Goal: Task Accomplishment & Management: Manage account settings

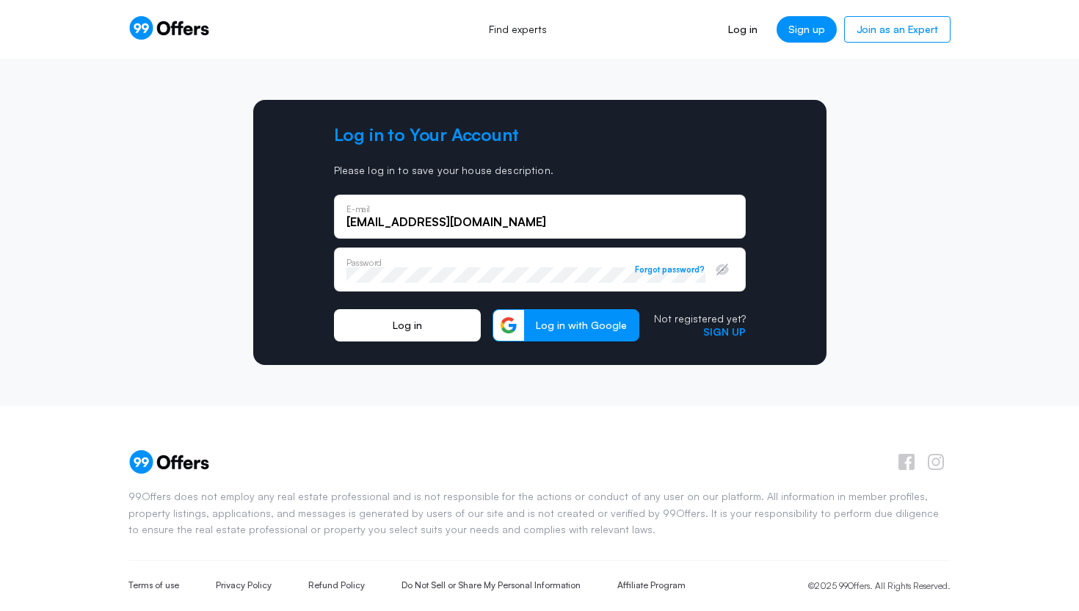
click at [395, 327] on button "Log in" at bounding box center [407, 325] width 147 height 32
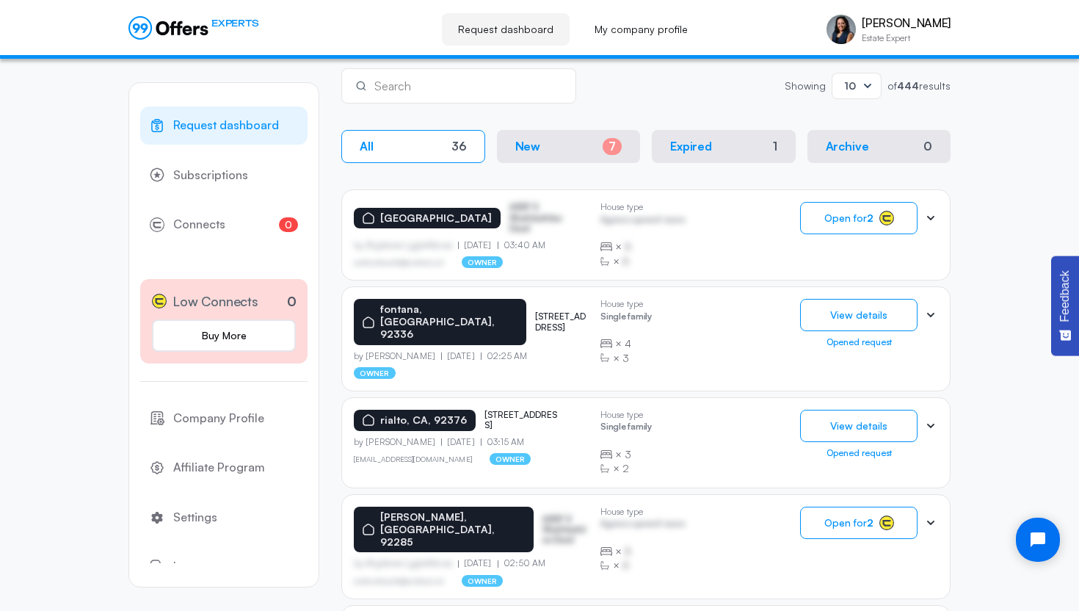
scroll to position [247, 0]
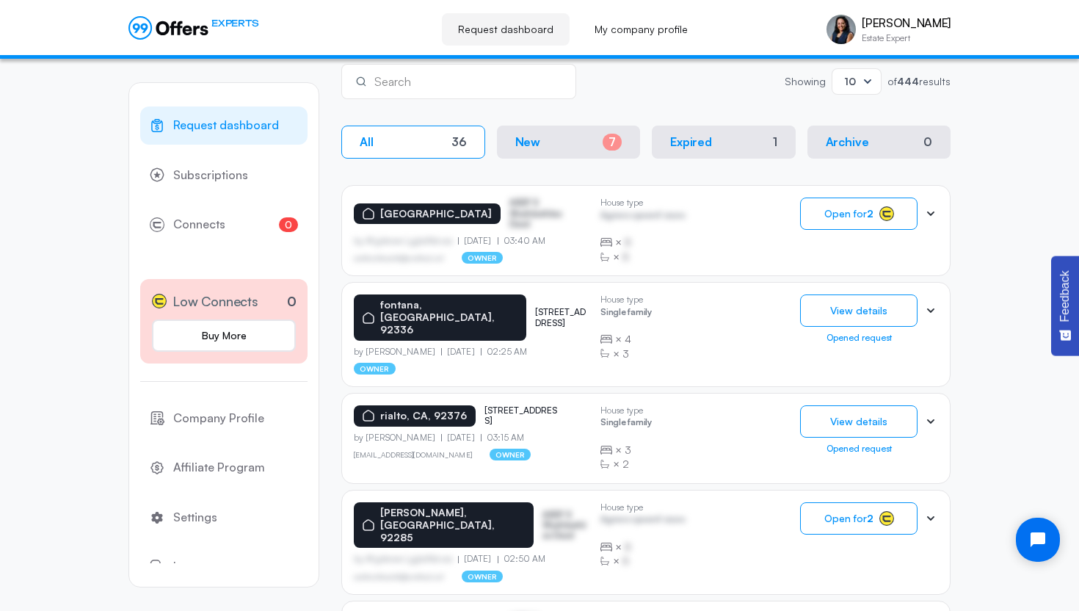
click at [535, 307] on p "[STREET_ADDRESS]" at bounding box center [562, 317] width 54 height 21
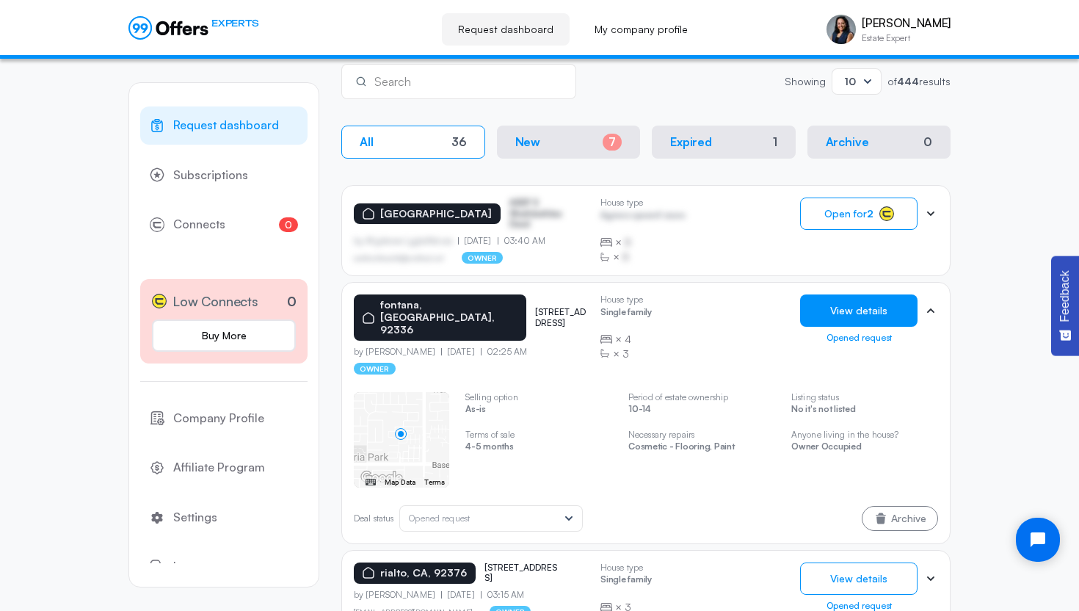
click at [865, 323] on button "View details" at bounding box center [858, 310] width 117 height 32
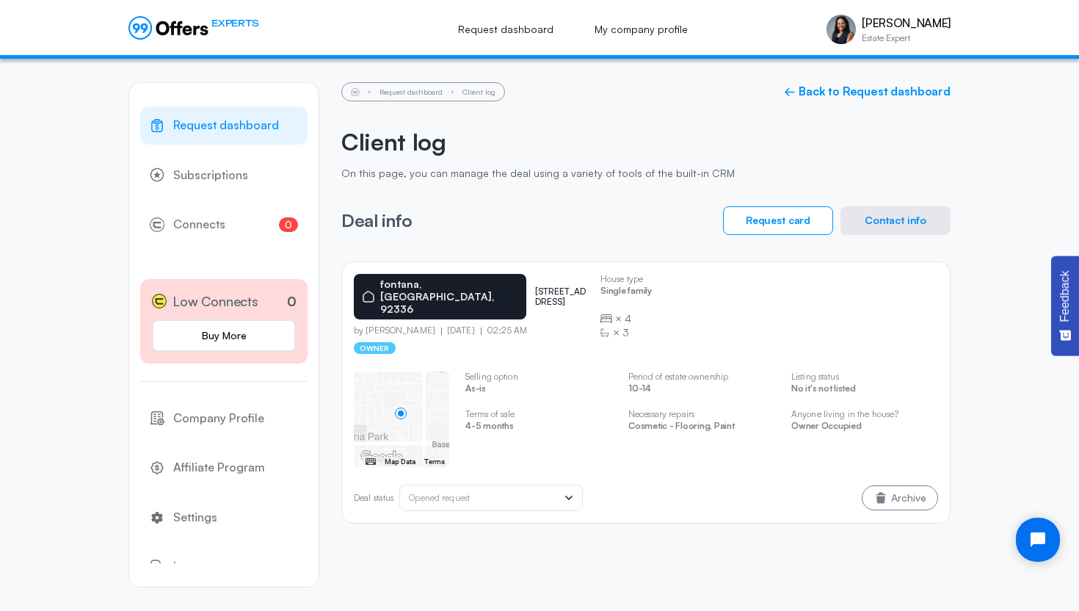
click at [901, 214] on button "Contact info" at bounding box center [895, 220] width 110 height 29
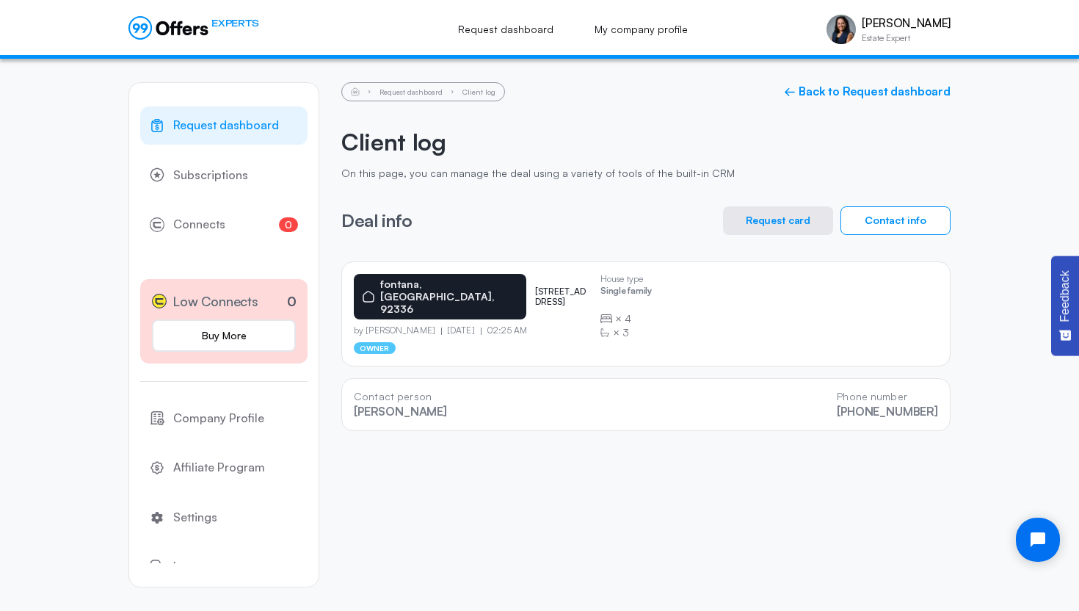
click at [598, 313] on div "[GEOGRAPHIC_DATA] 7170 melody dr by [PERSON_NAME] [DATE] 02:25 AM owner House t…" at bounding box center [646, 314] width 584 height 80
click at [210, 124] on span "Request dashboard" at bounding box center [226, 125] width 106 height 19
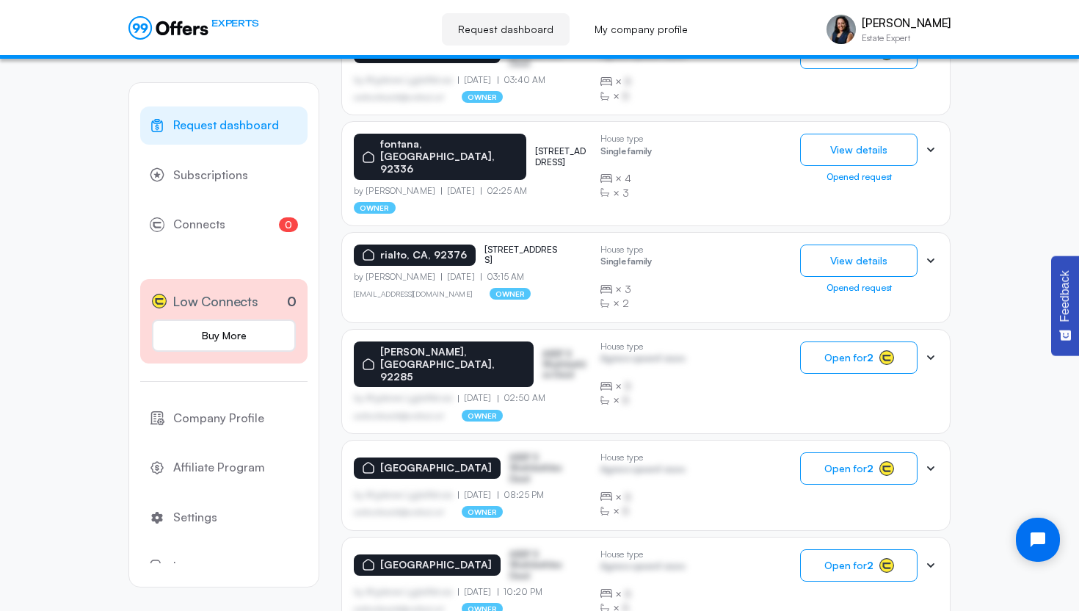
scroll to position [408, 0]
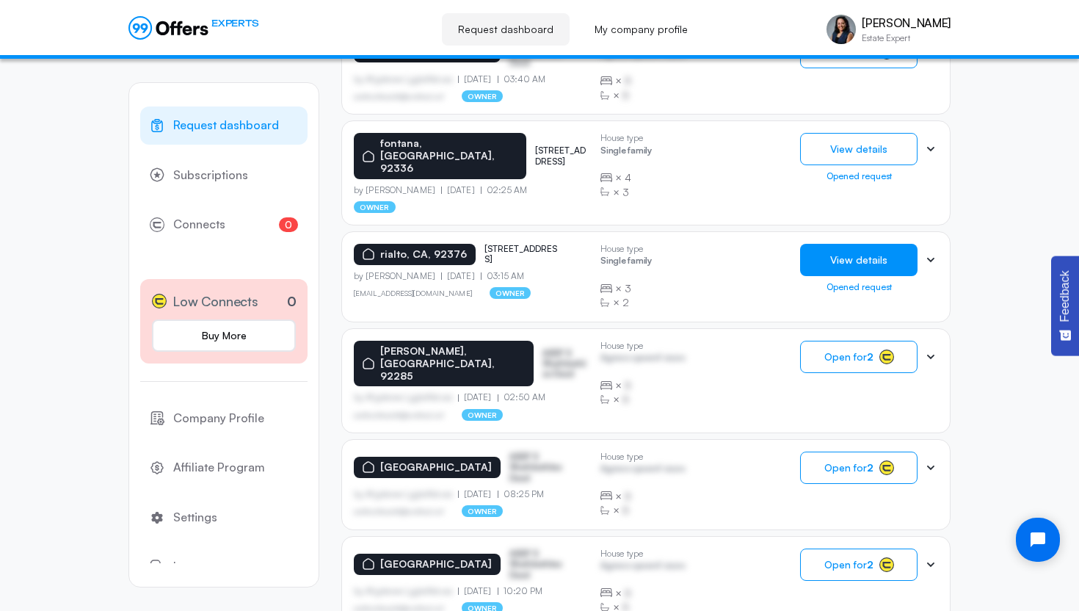
click at [857, 251] on button "View details" at bounding box center [858, 260] width 117 height 32
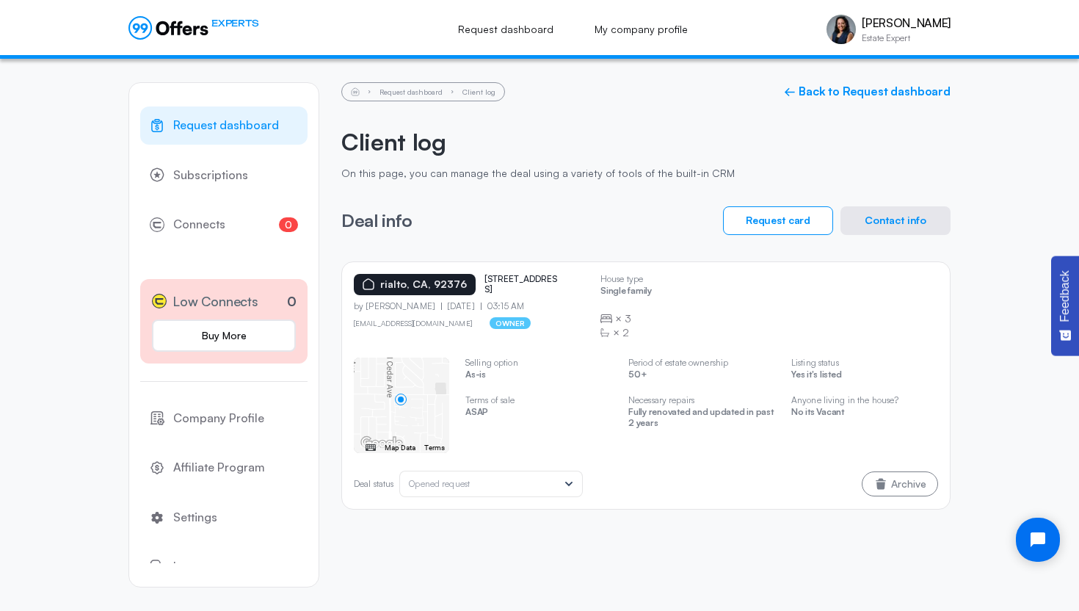
click at [889, 222] on button "Contact info" at bounding box center [895, 220] width 110 height 29
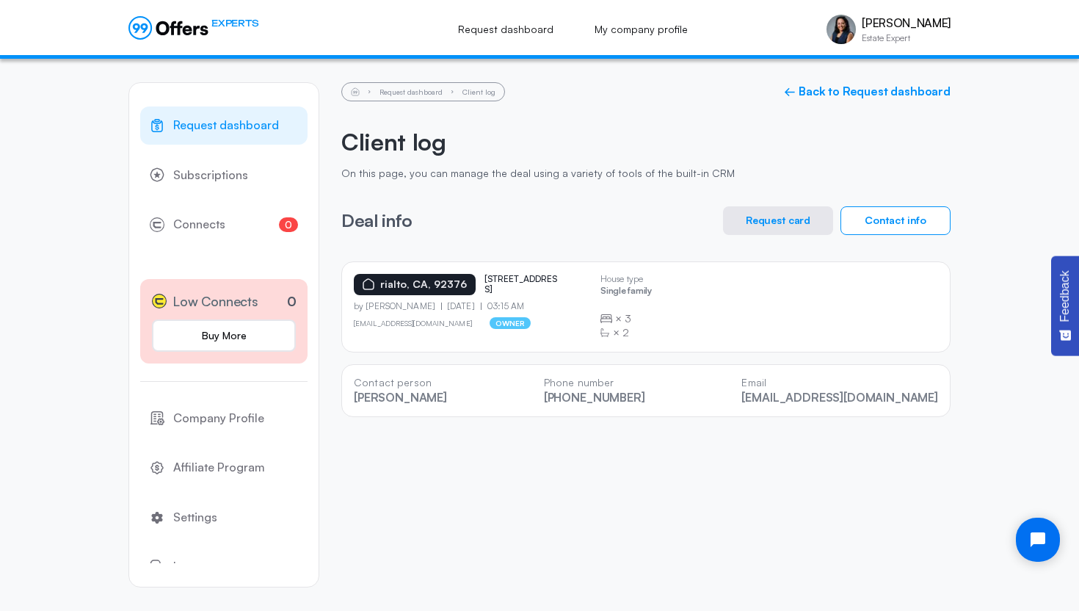
click at [211, 126] on span "Request dashboard" at bounding box center [226, 125] width 106 height 19
